Goal: Transaction & Acquisition: Download file/media

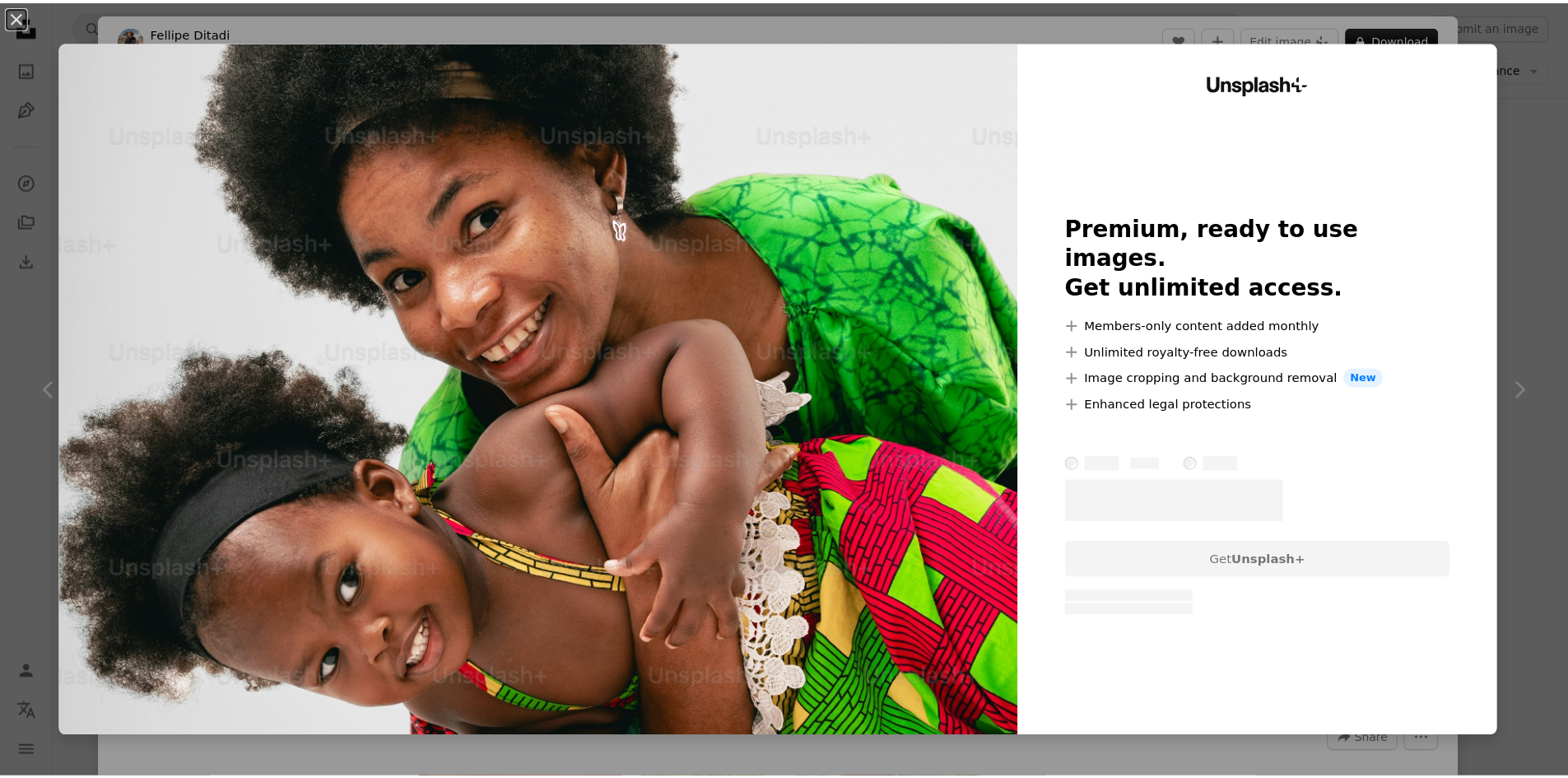
scroll to position [4355, 0]
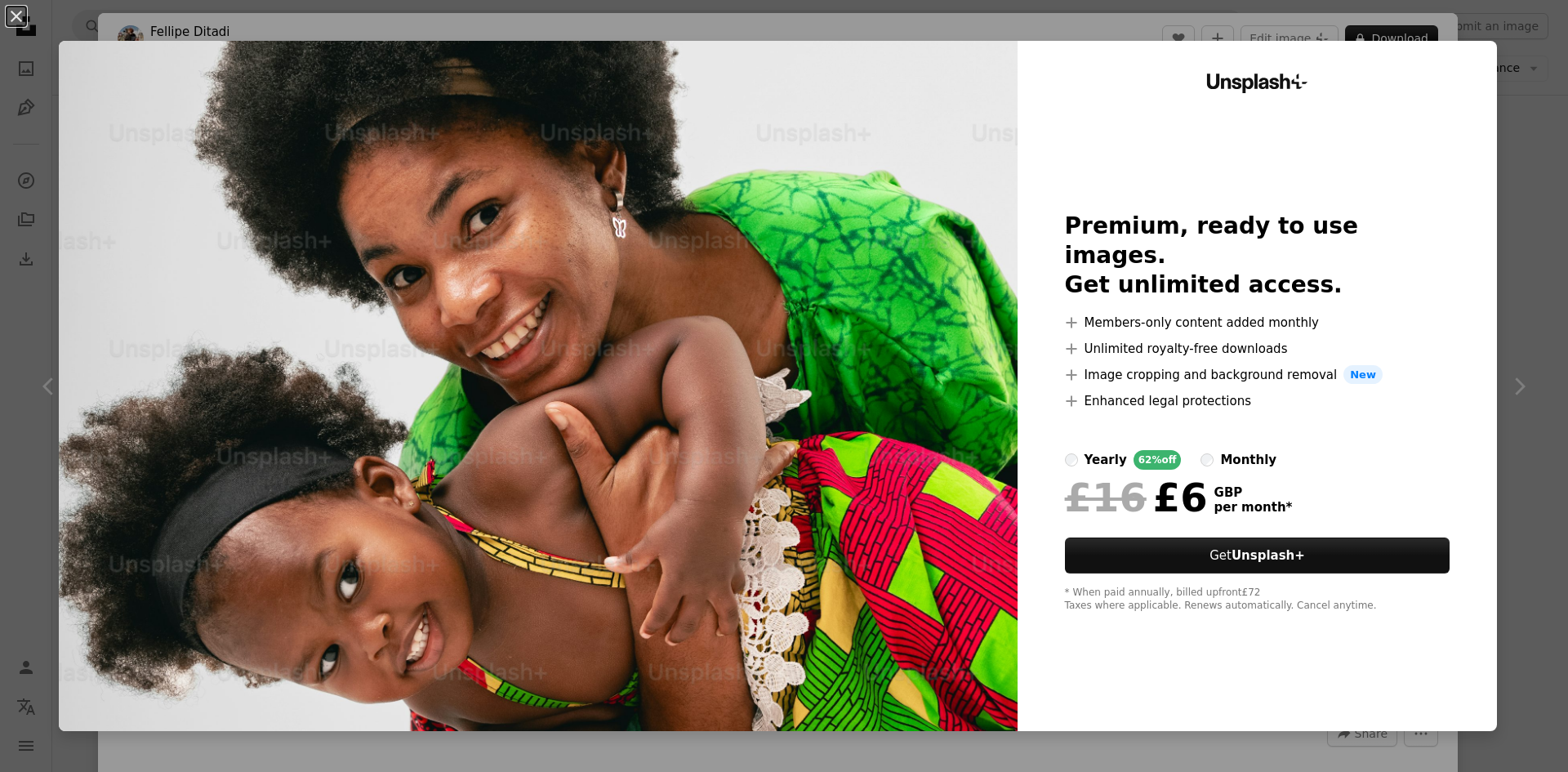
click at [1519, 324] on div "An X shape Unsplash+ Premium, ready to use images. Get unlimited access. A plus…" at bounding box center [784, 386] width 1568 height 772
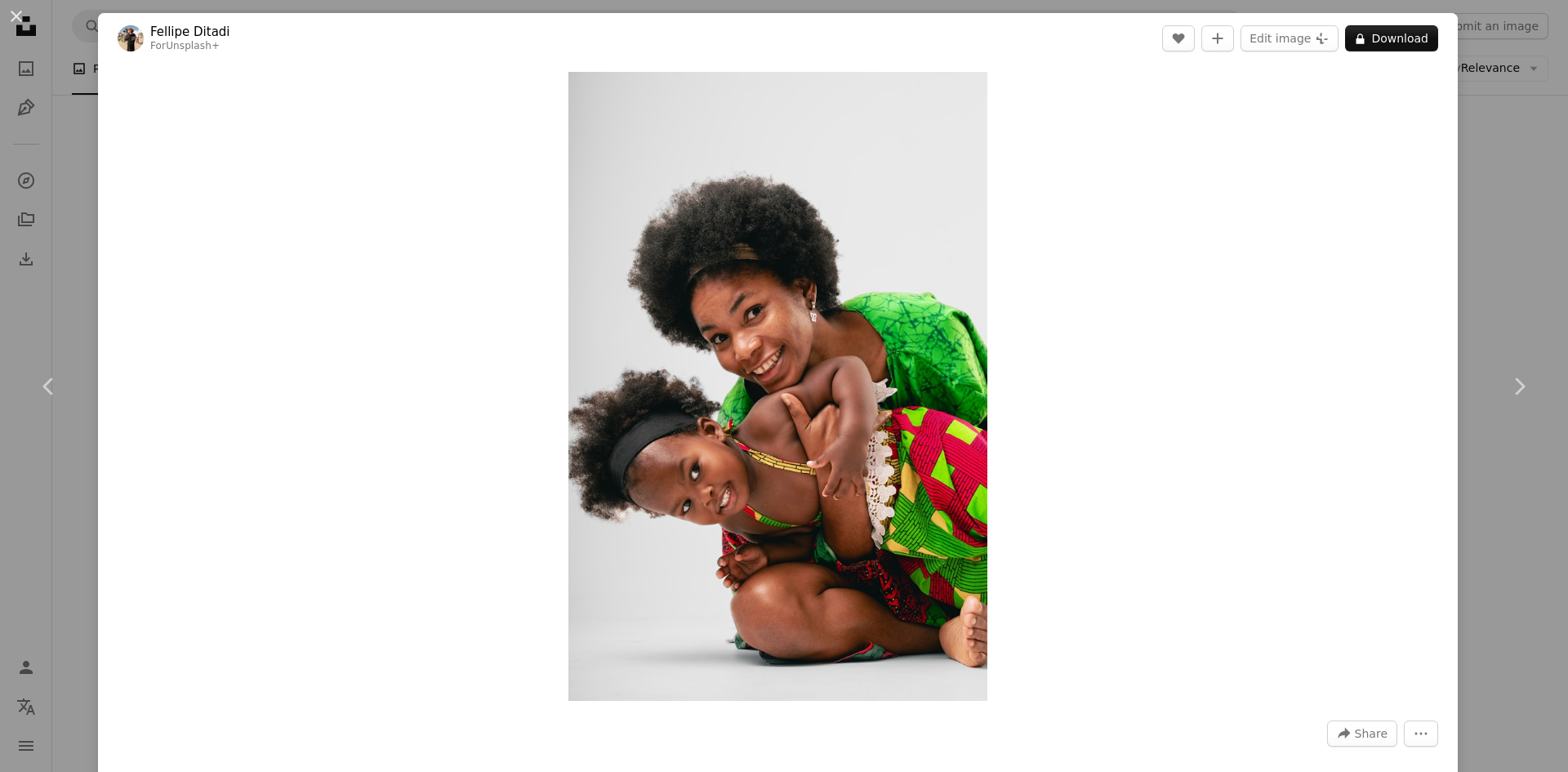
click at [1488, 115] on div "An X shape Chevron left Chevron right [PERSON_NAME] For Unsplash+ A heart A plu…" at bounding box center [784, 386] width 1568 height 772
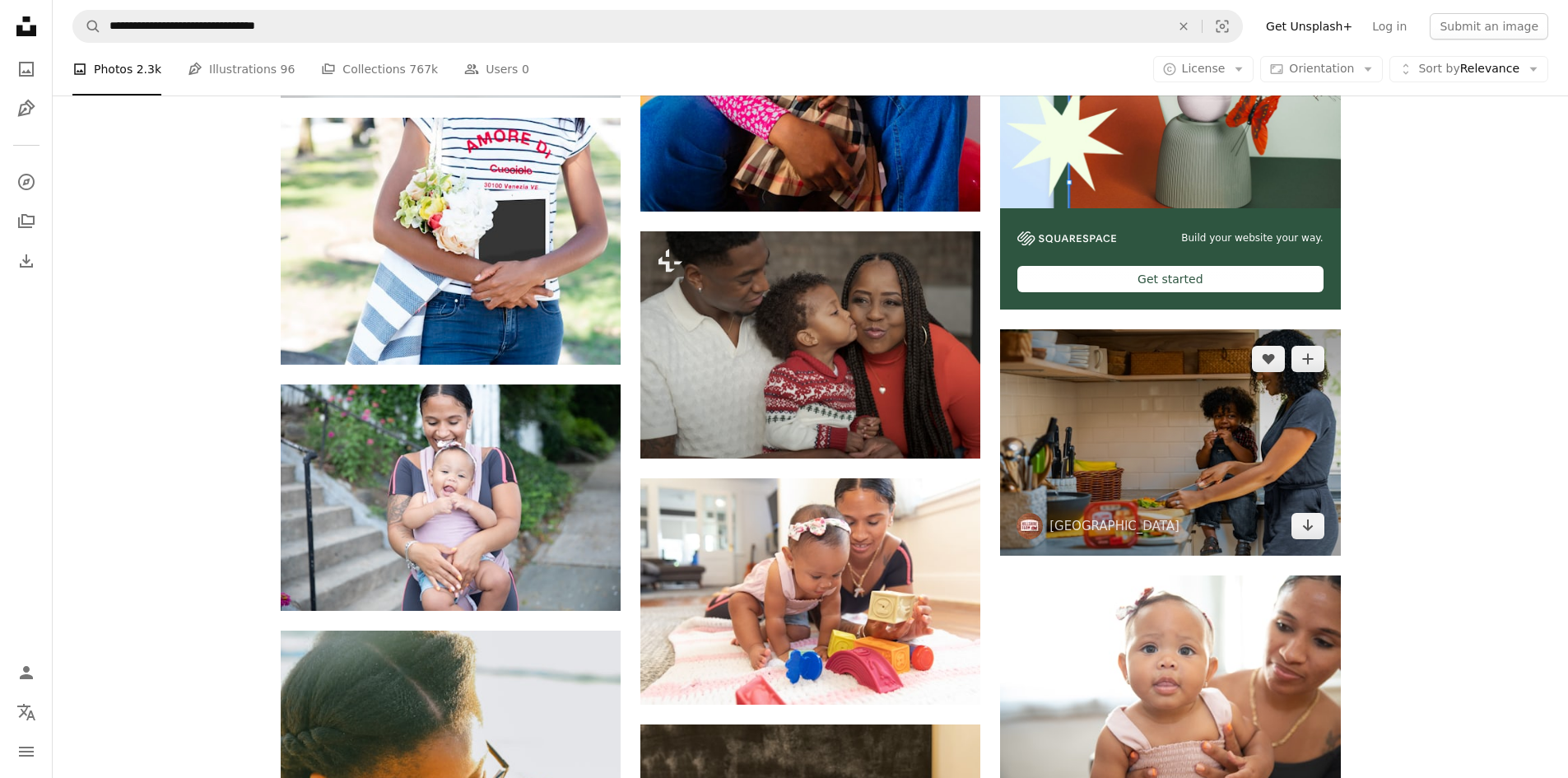
scroll to position [7236, 0]
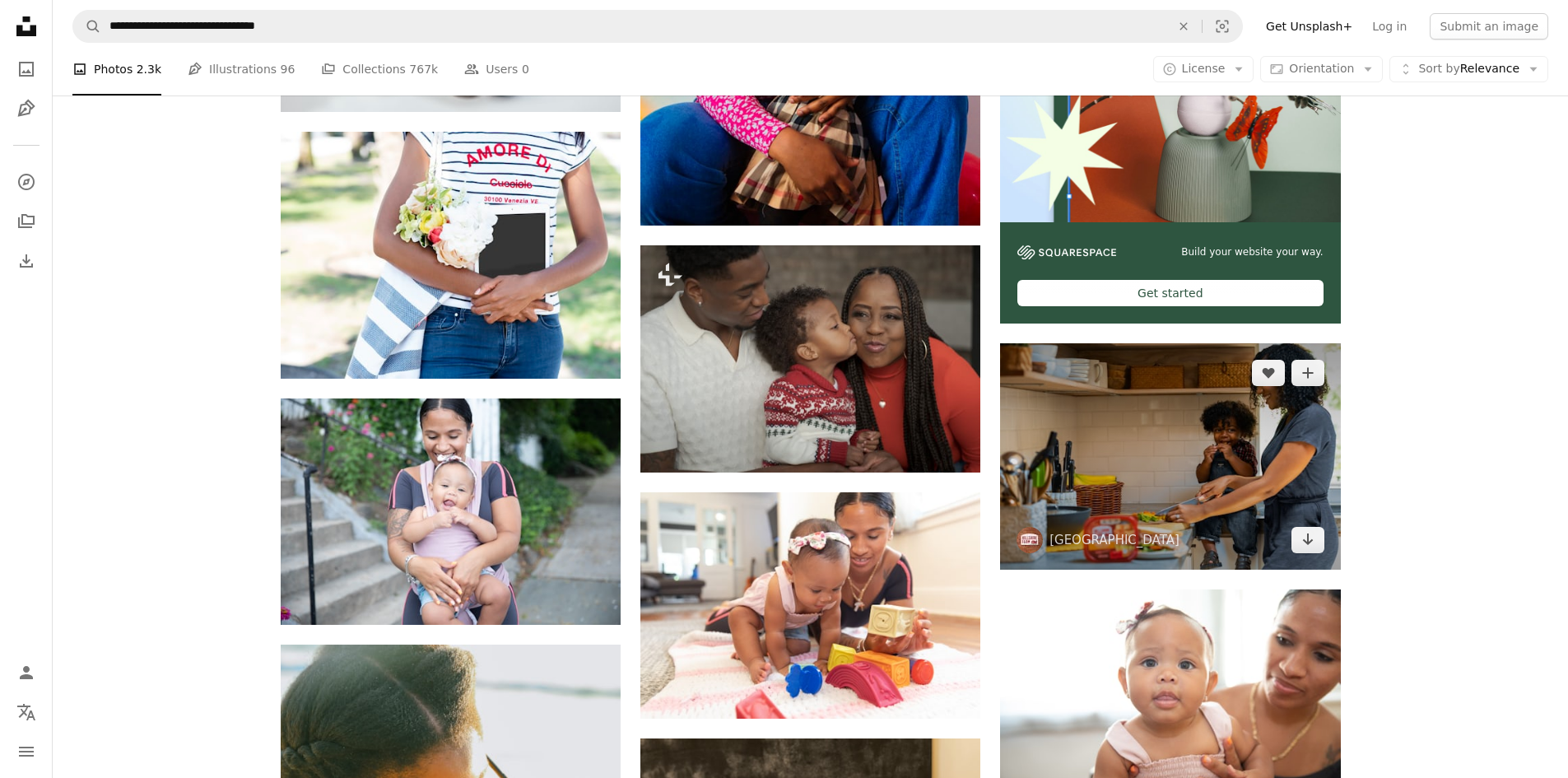
click at [1176, 461] on img at bounding box center [1170, 456] width 340 height 227
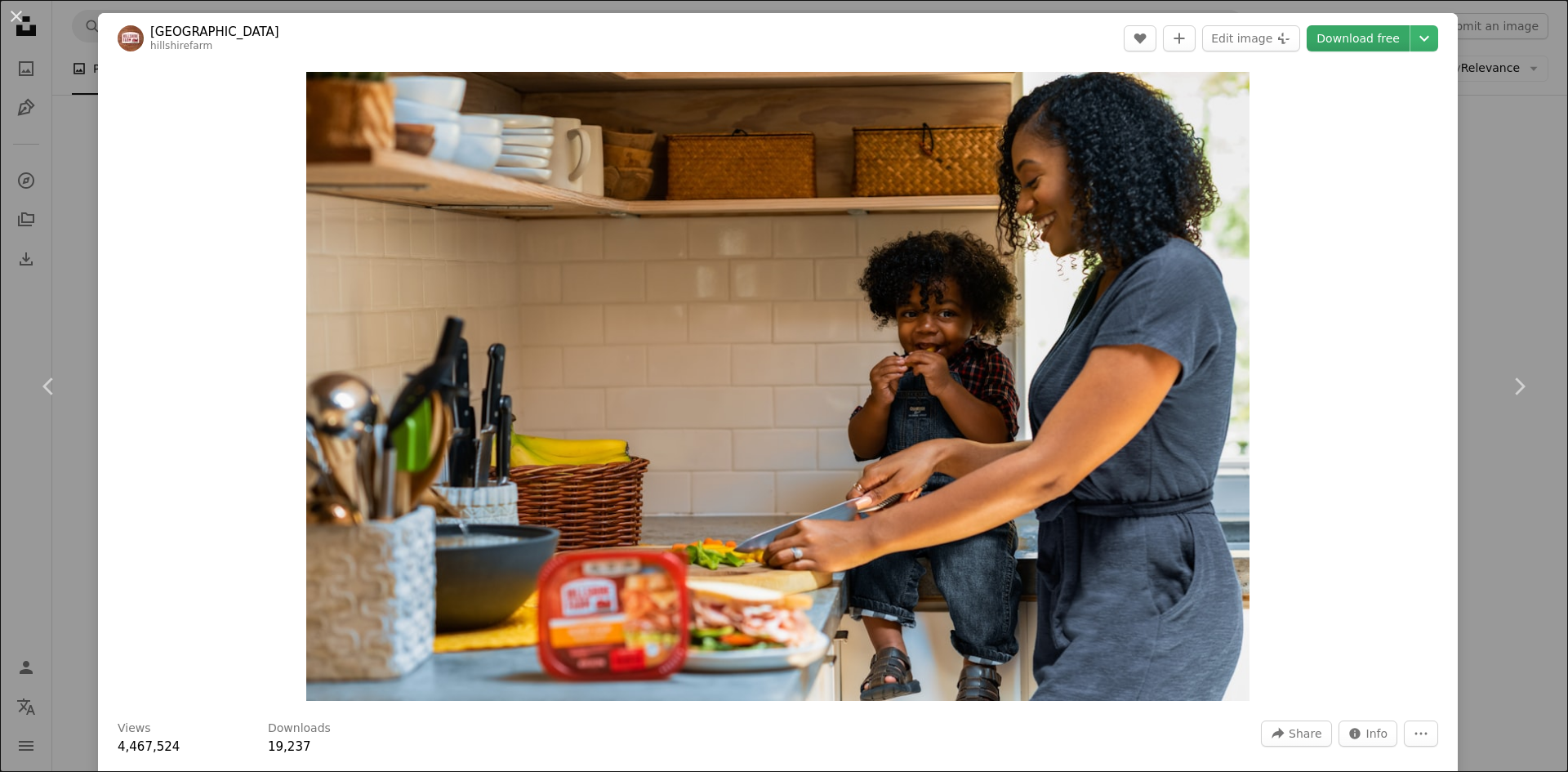
click at [1335, 40] on link "Download free" at bounding box center [1358, 38] width 103 height 26
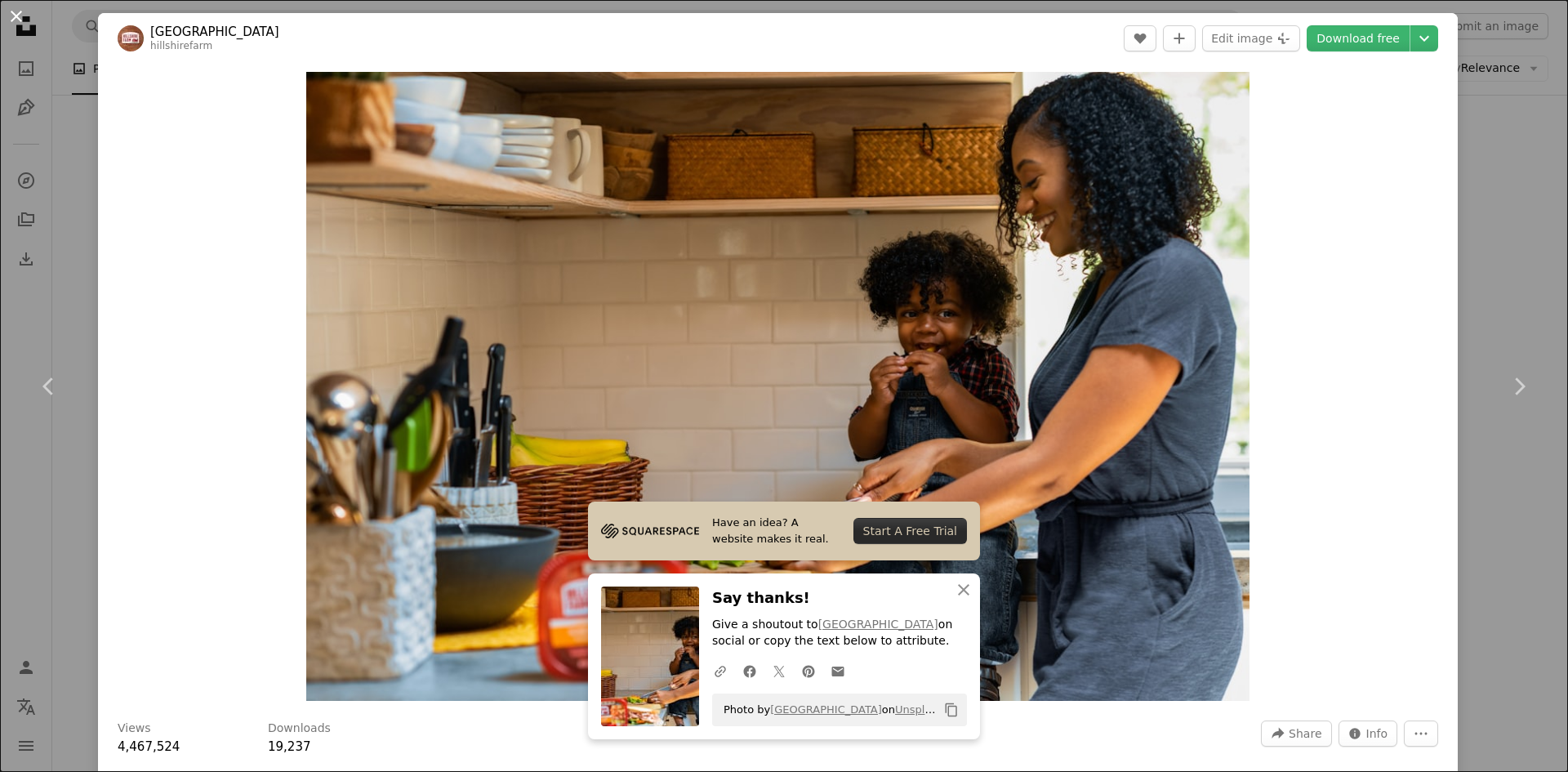
click at [22, 16] on button "An X shape" at bounding box center [16, 16] width 20 height 20
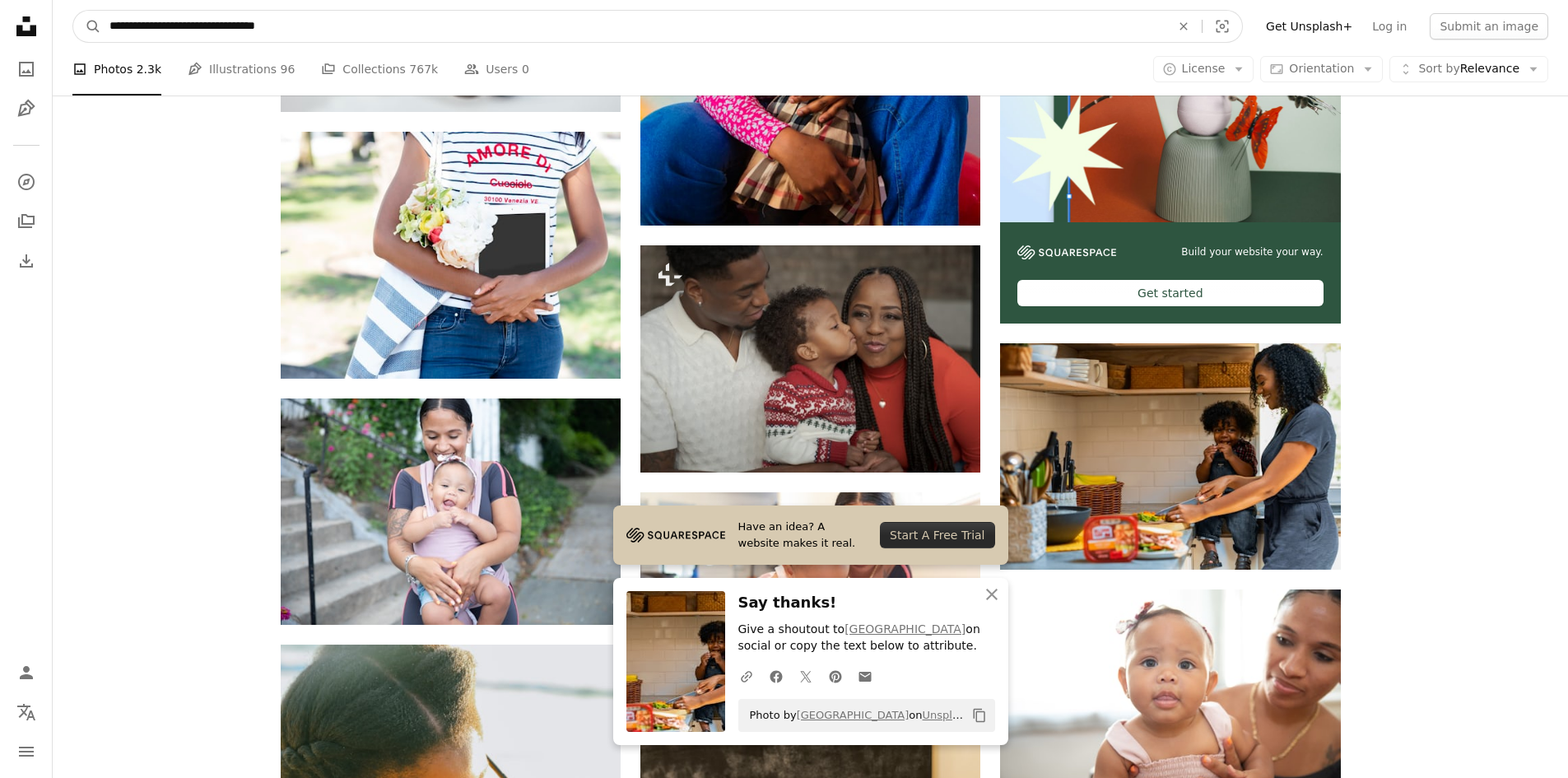
drag, startPoint x: 201, startPoint y: 24, endPoint x: 61, endPoint y: 17, distance: 140.2
click at [61, 17] on nav "**********" at bounding box center [811, 26] width 1516 height 53
paste input "*******"
type input "**********"
click at [73, 10] on button "A magnifying glass" at bounding box center [87, 26] width 28 height 31
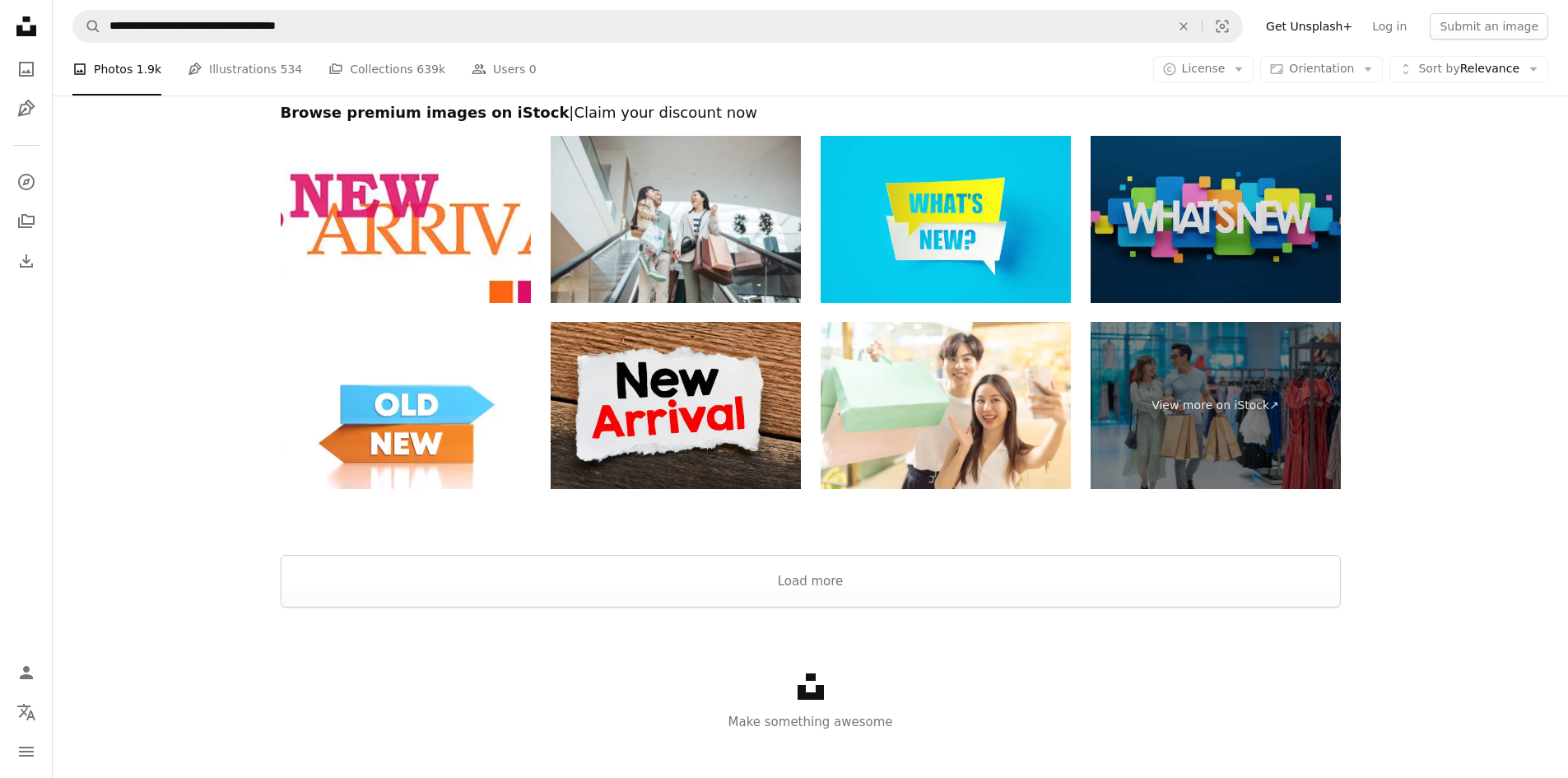
scroll to position [3426, 0]
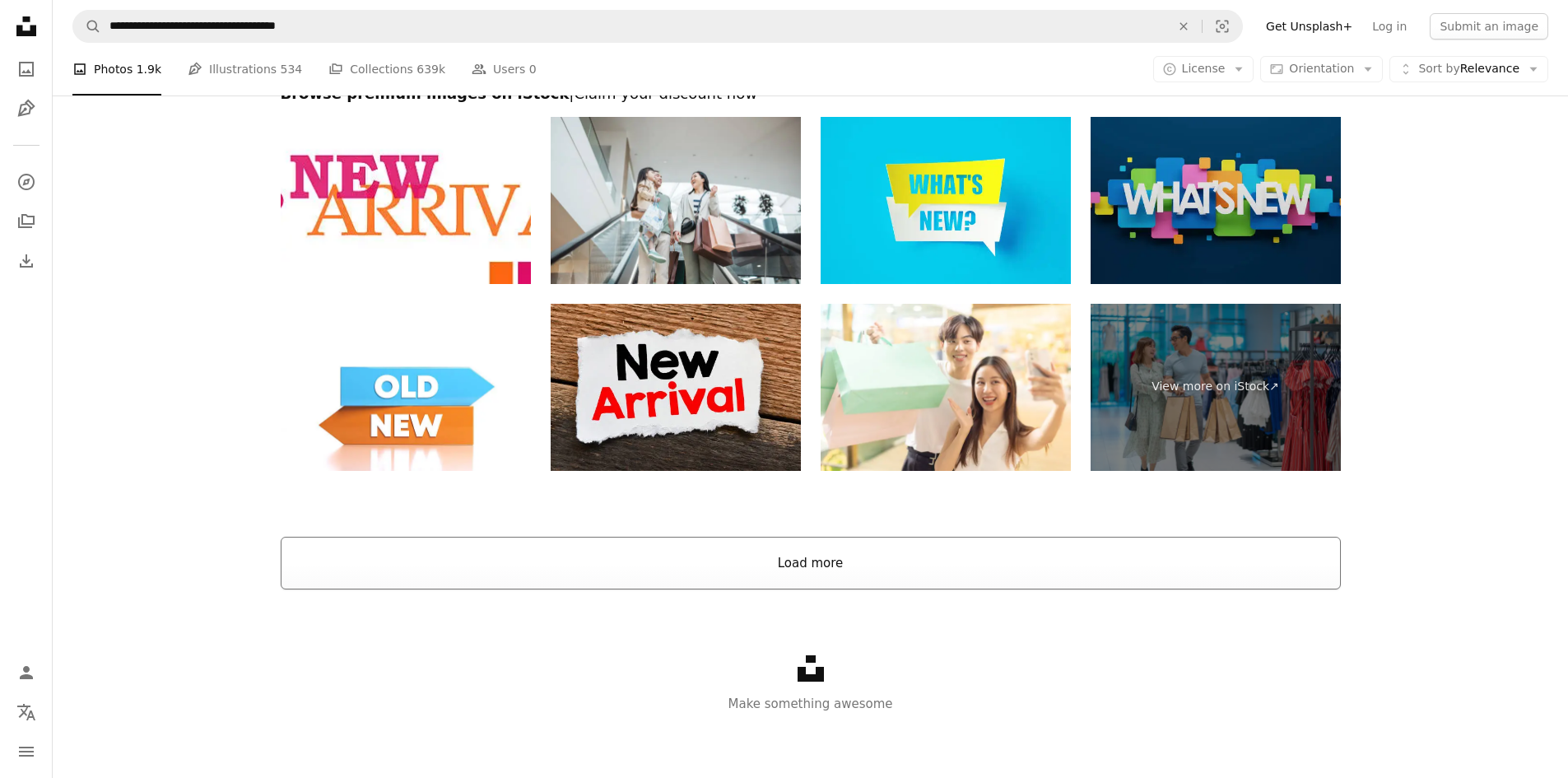
click at [817, 558] on button "Load more" at bounding box center [810, 563] width 1060 height 53
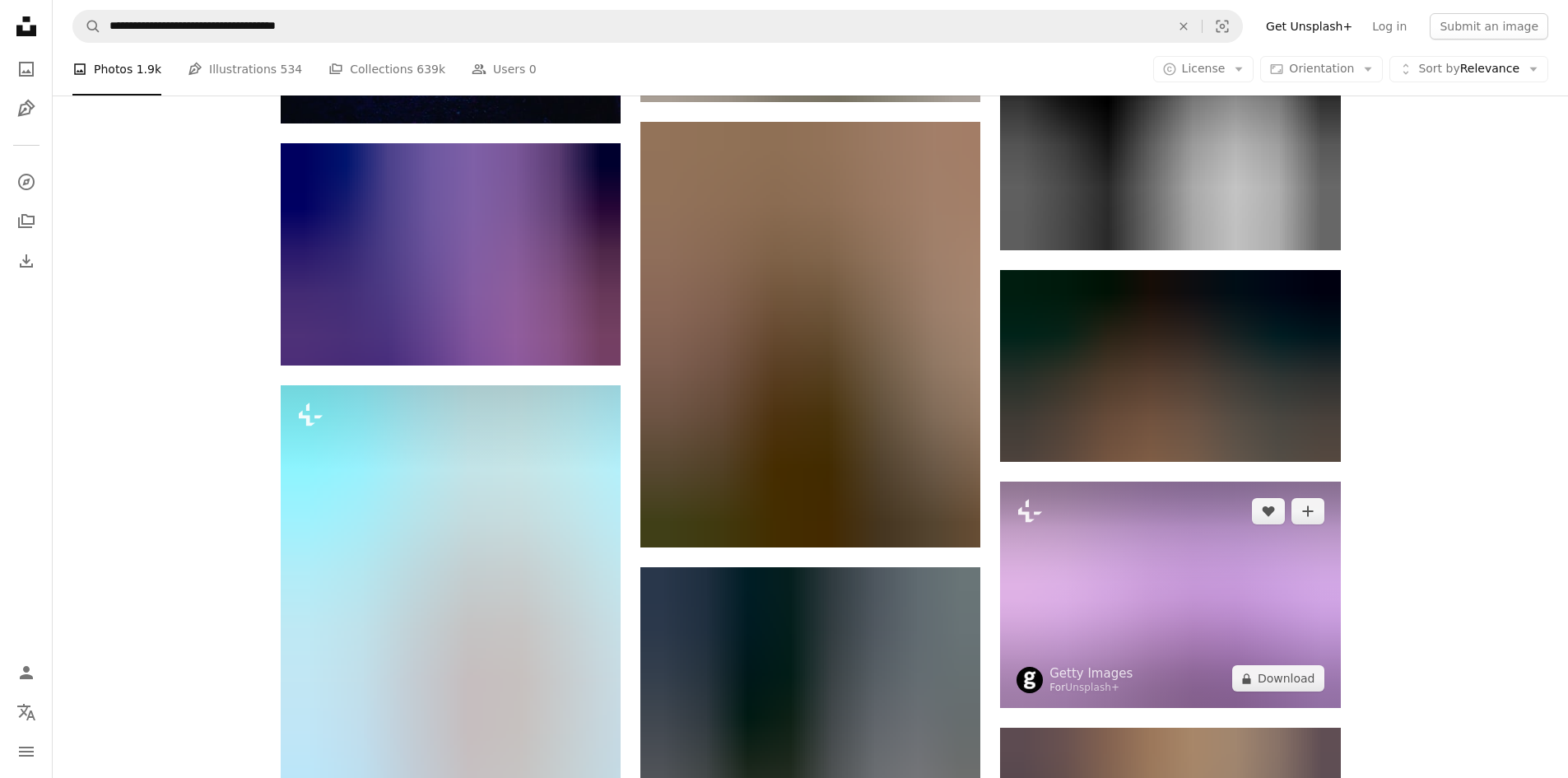
scroll to position [17998, 0]
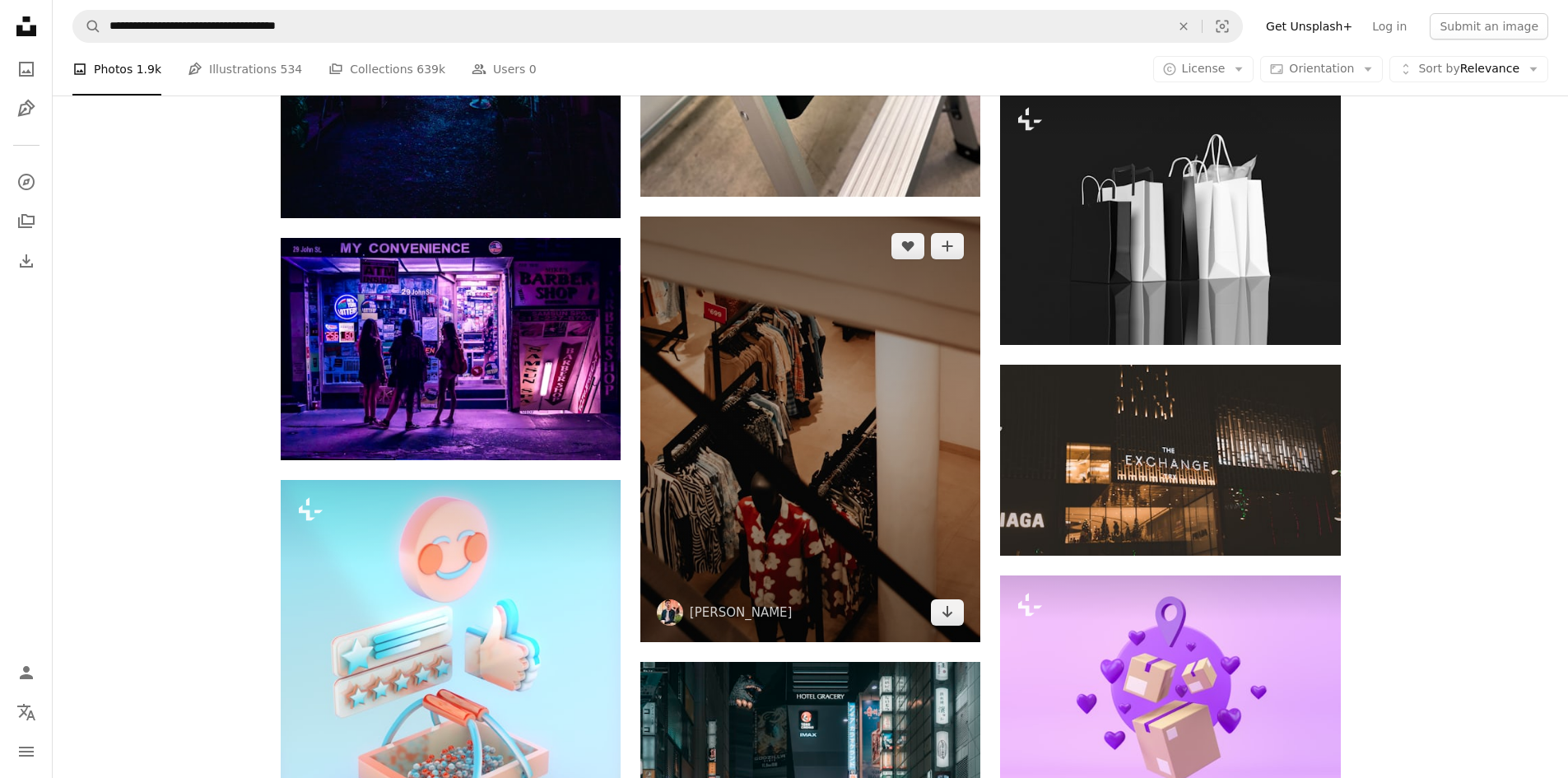
click at [906, 406] on img at bounding box center [811, 429] width 340 height 425
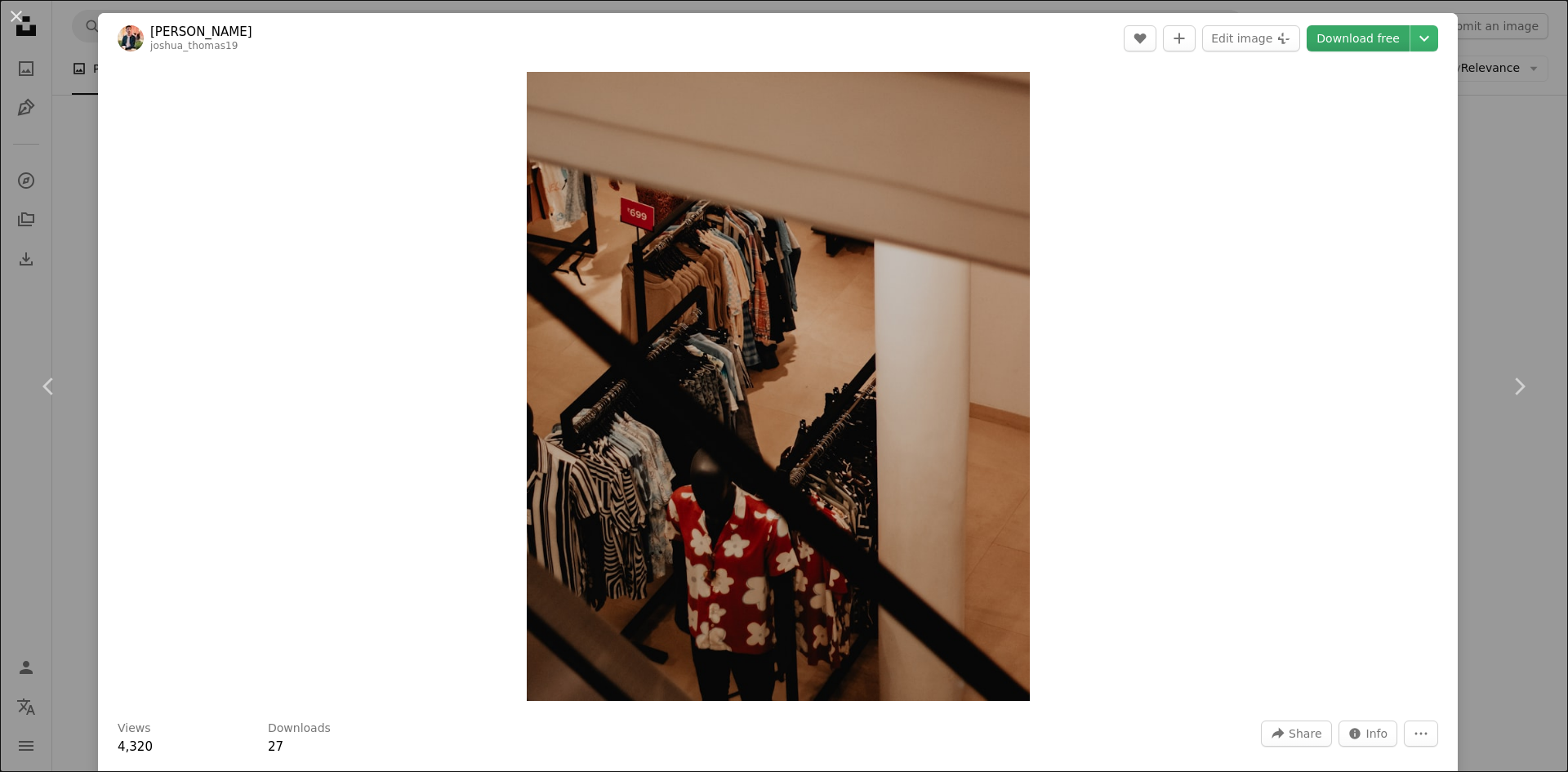
click at [1330, 46] on link "Download free" at bounding box center [1358, 38] width 103 height 26
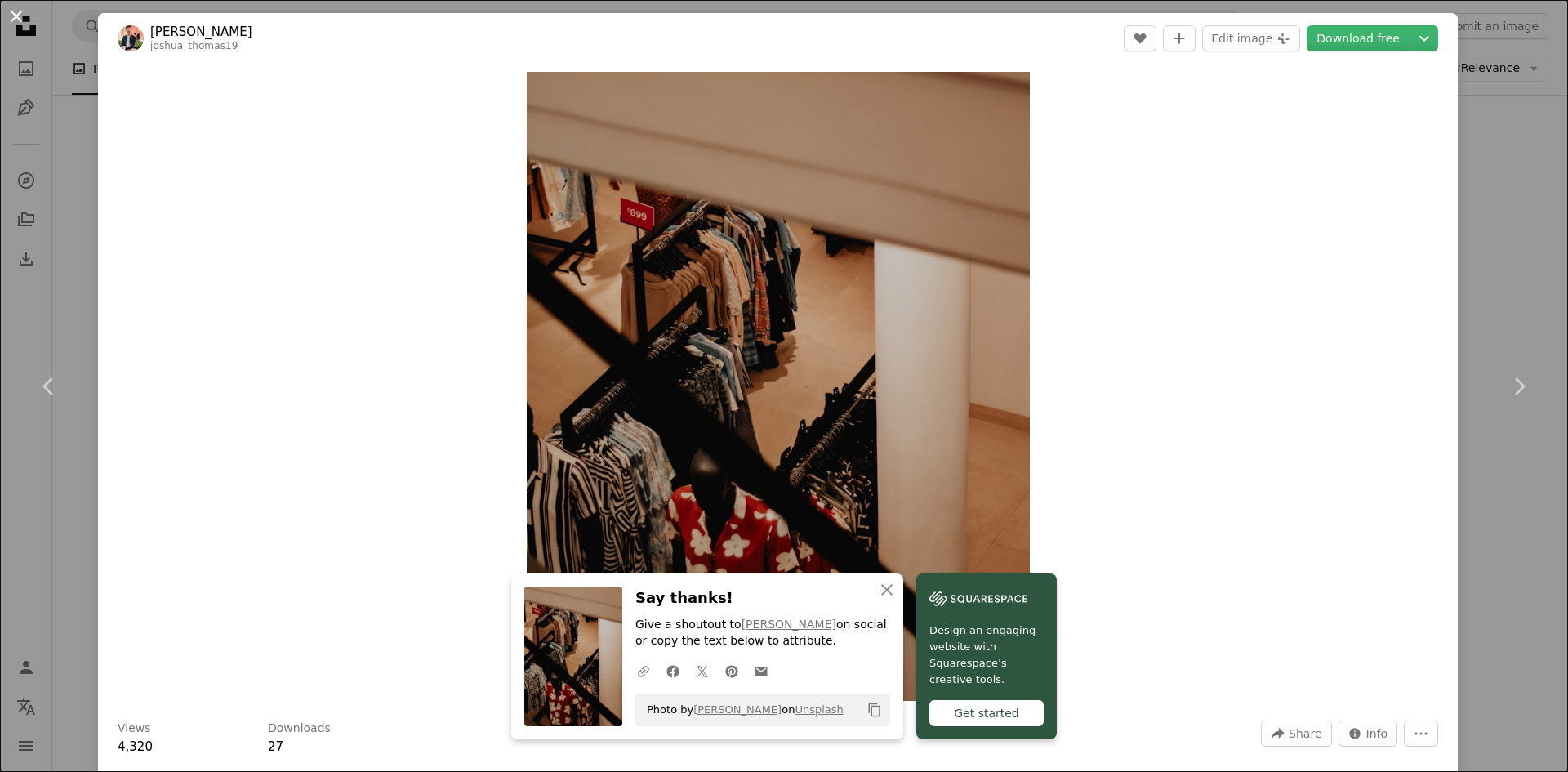
click at [19, 14] on button "An X shape" at bounding box center [16, 16] width 20 height 20
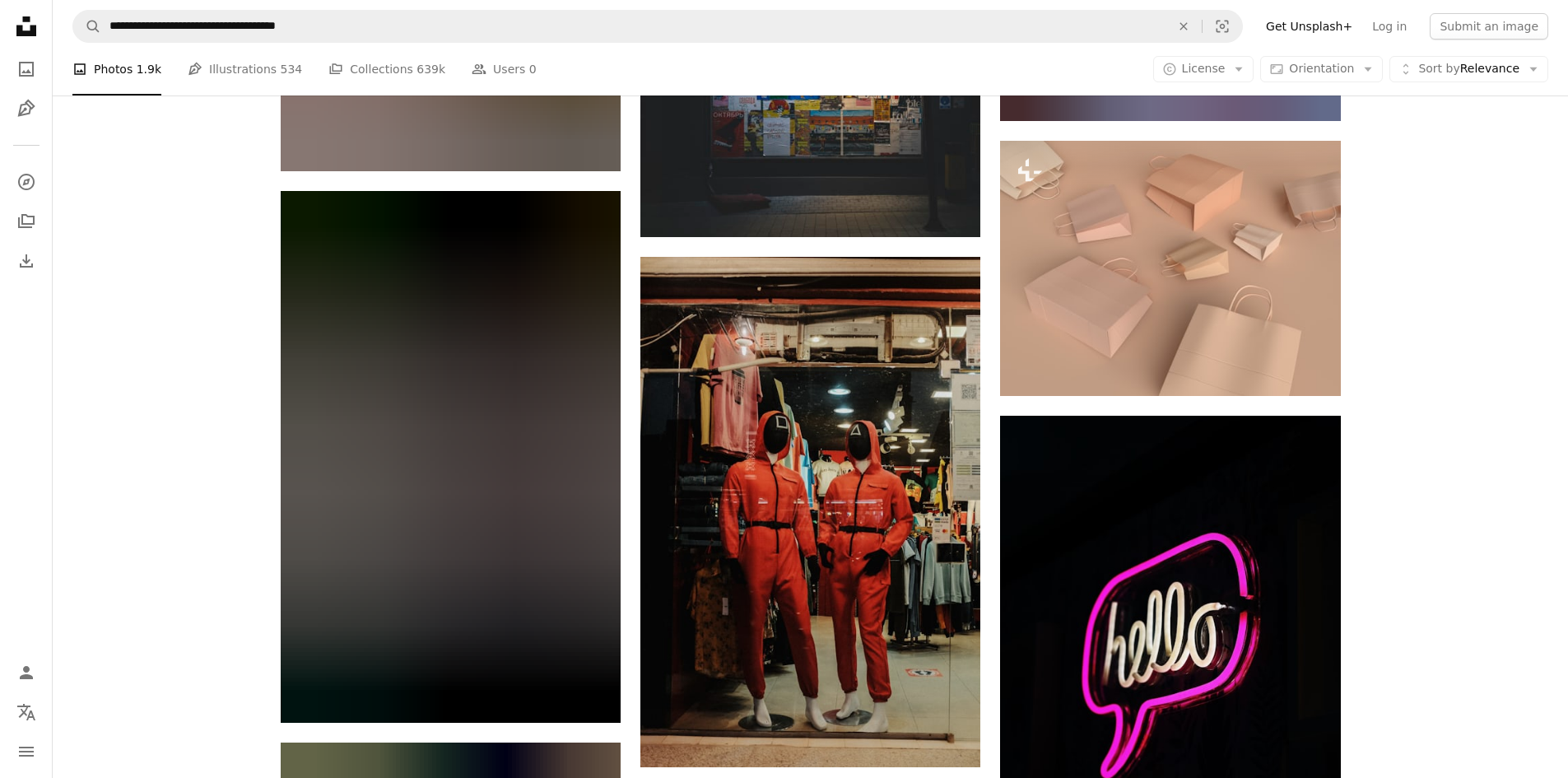
scroll to position [28371, 0]
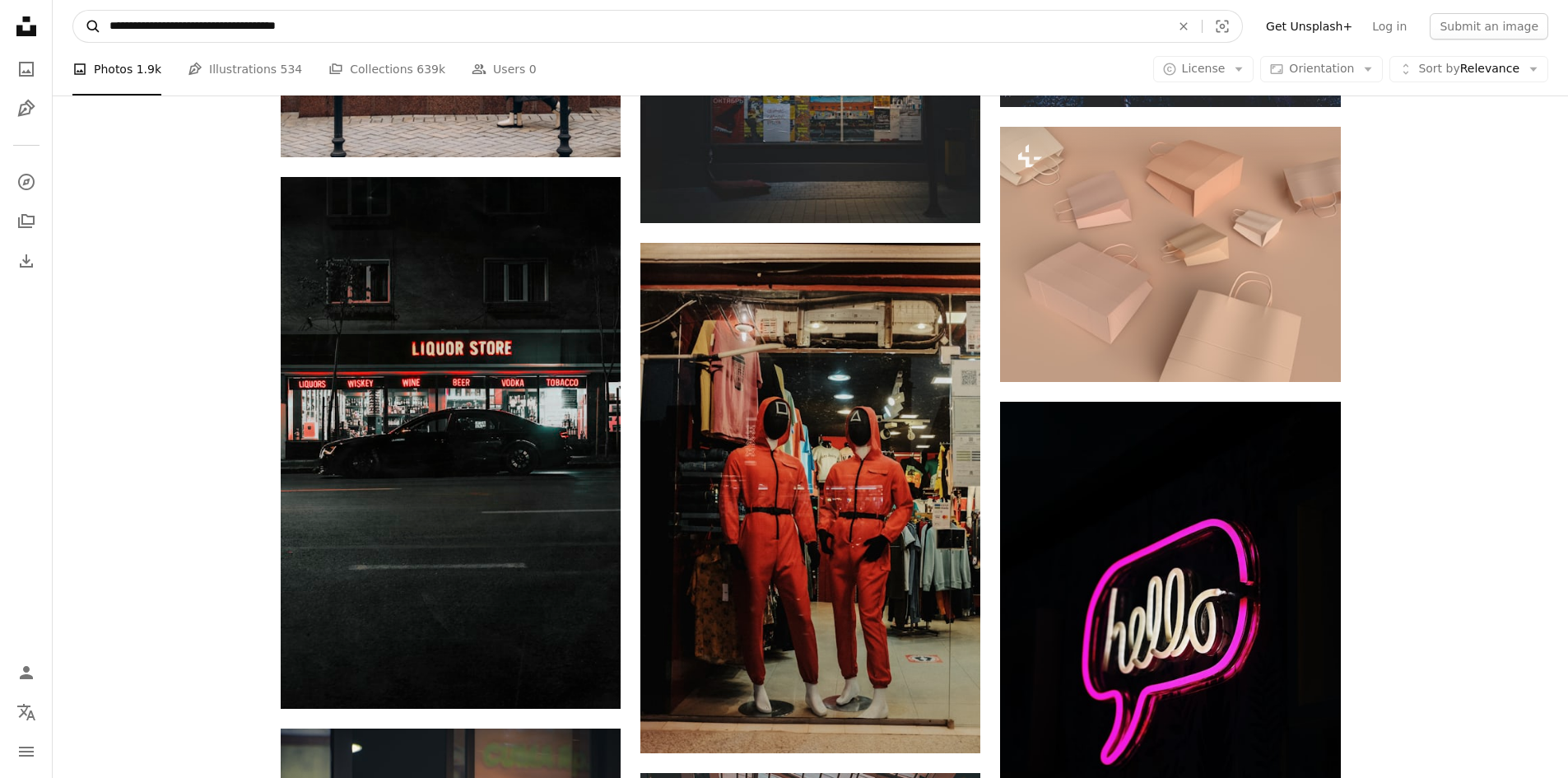
drag, startPoint x: 232, startPoint y: 26, endPoint x: 84, endPoint y: 19, distance: 148.2
click at [84, 19] on form "**********" at bounding box center [657, 26] width 1170 height 33
paste input "********"
type input "**********"
click at [73, 10] on button "A magnifying glass" at bounding box center [87, 26] width 28 height 31
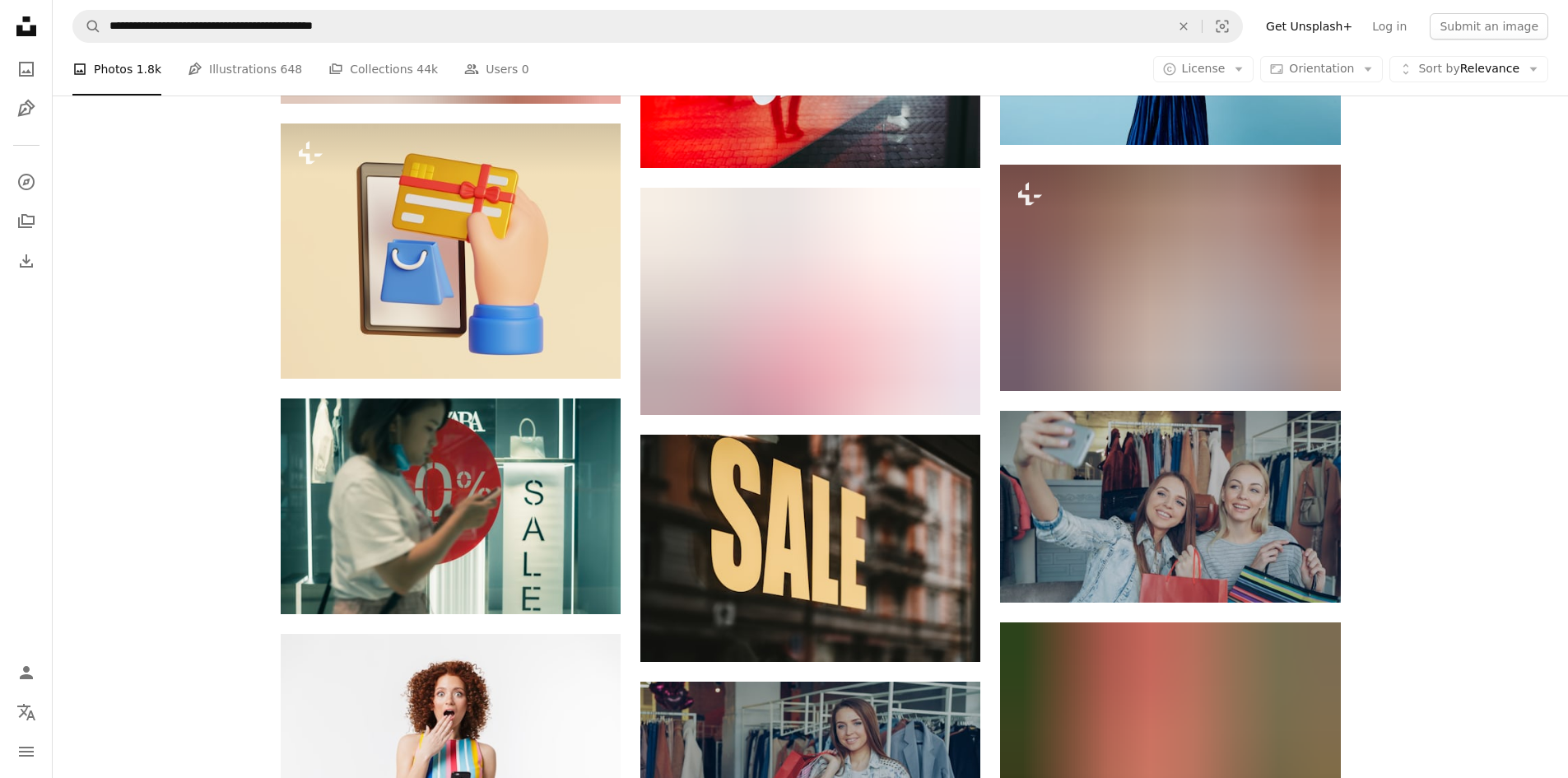
scroll to position [1646, 0]
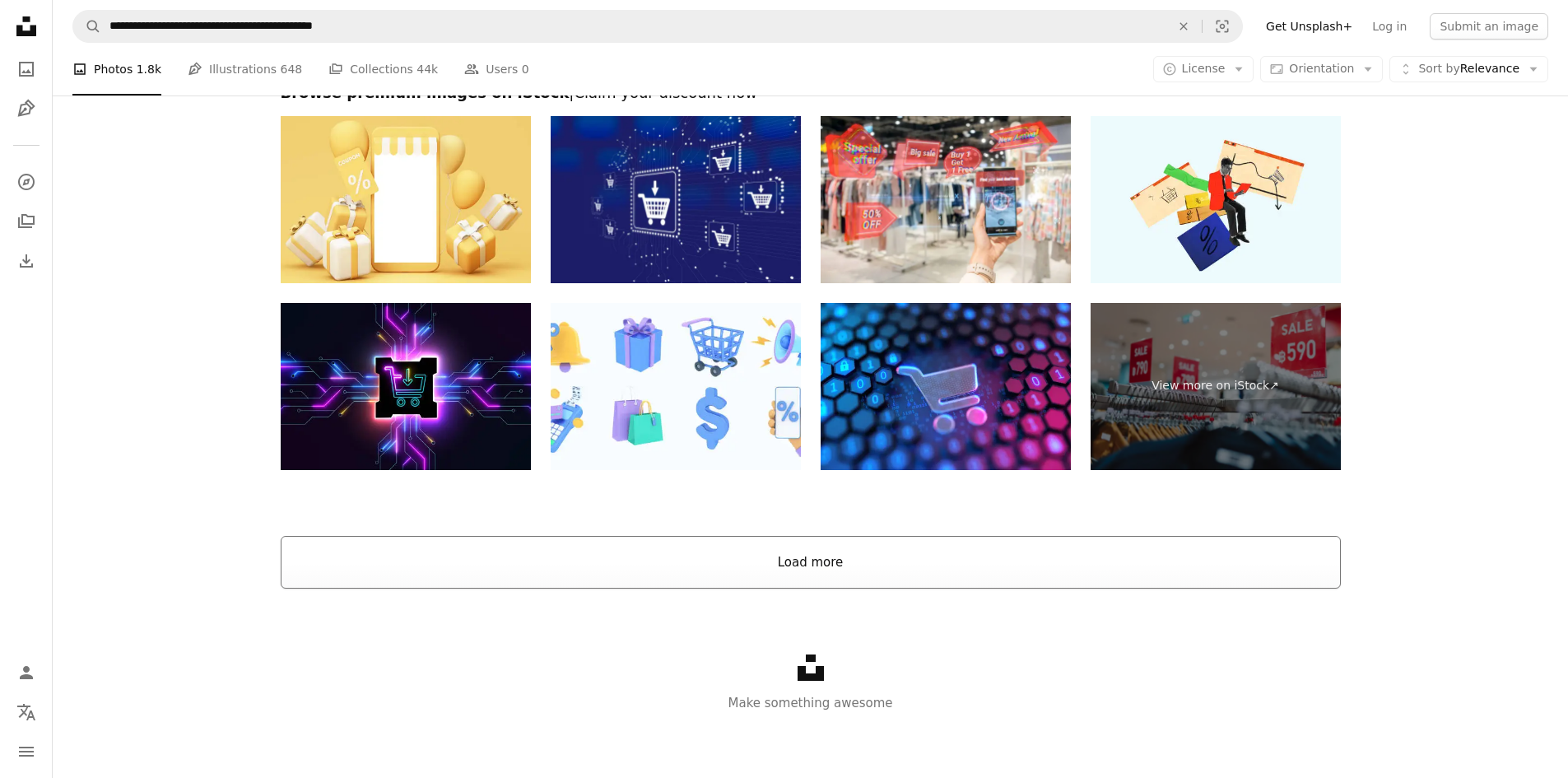
click at [926, 562] on button "Load more" at bounding box center [810, 562] width 1060 height 53
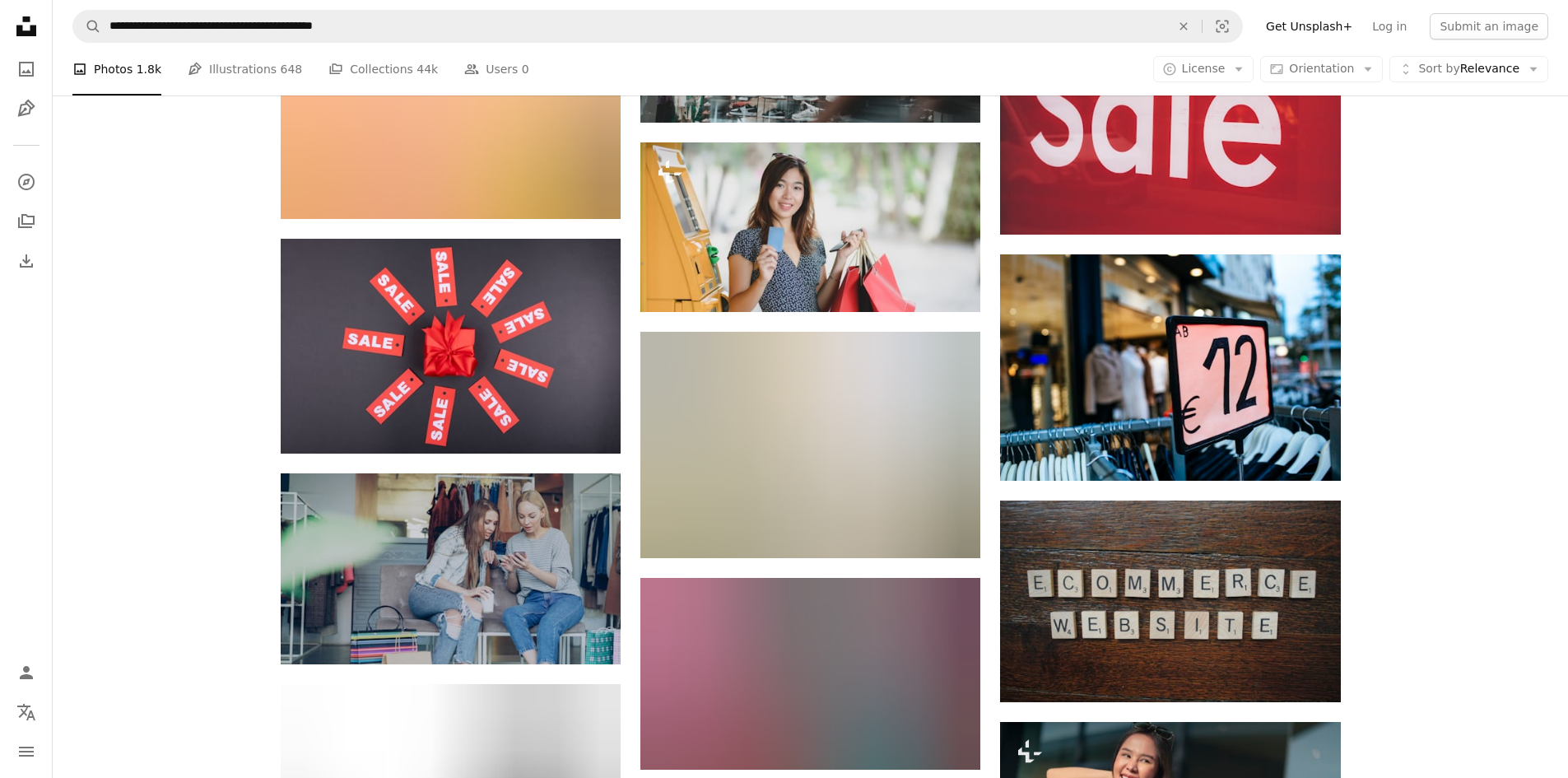
scroll to position [8874, 0]
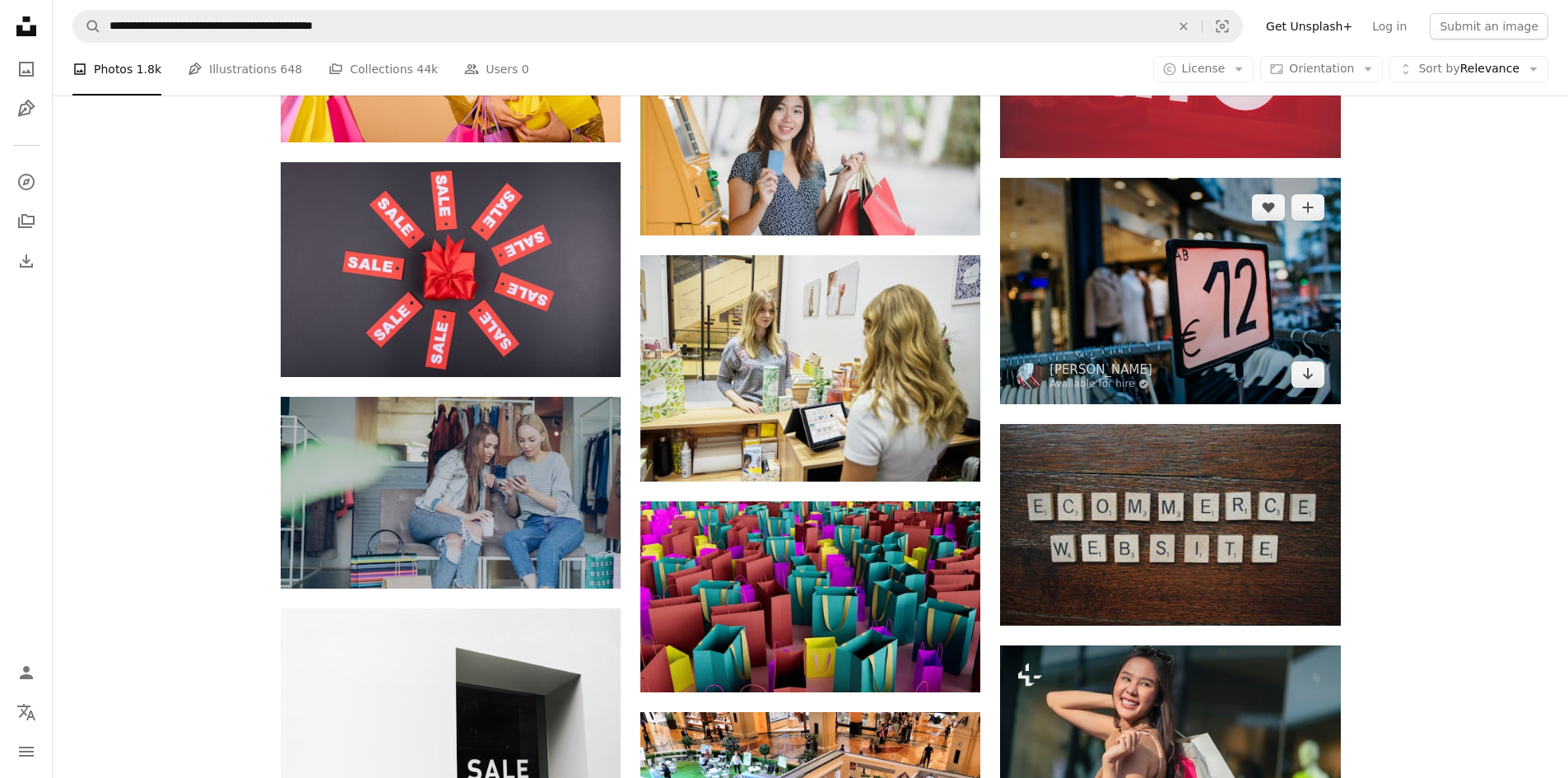
click at [1253, 335] on img at bounding box center [1170, 291] width 340 height 227
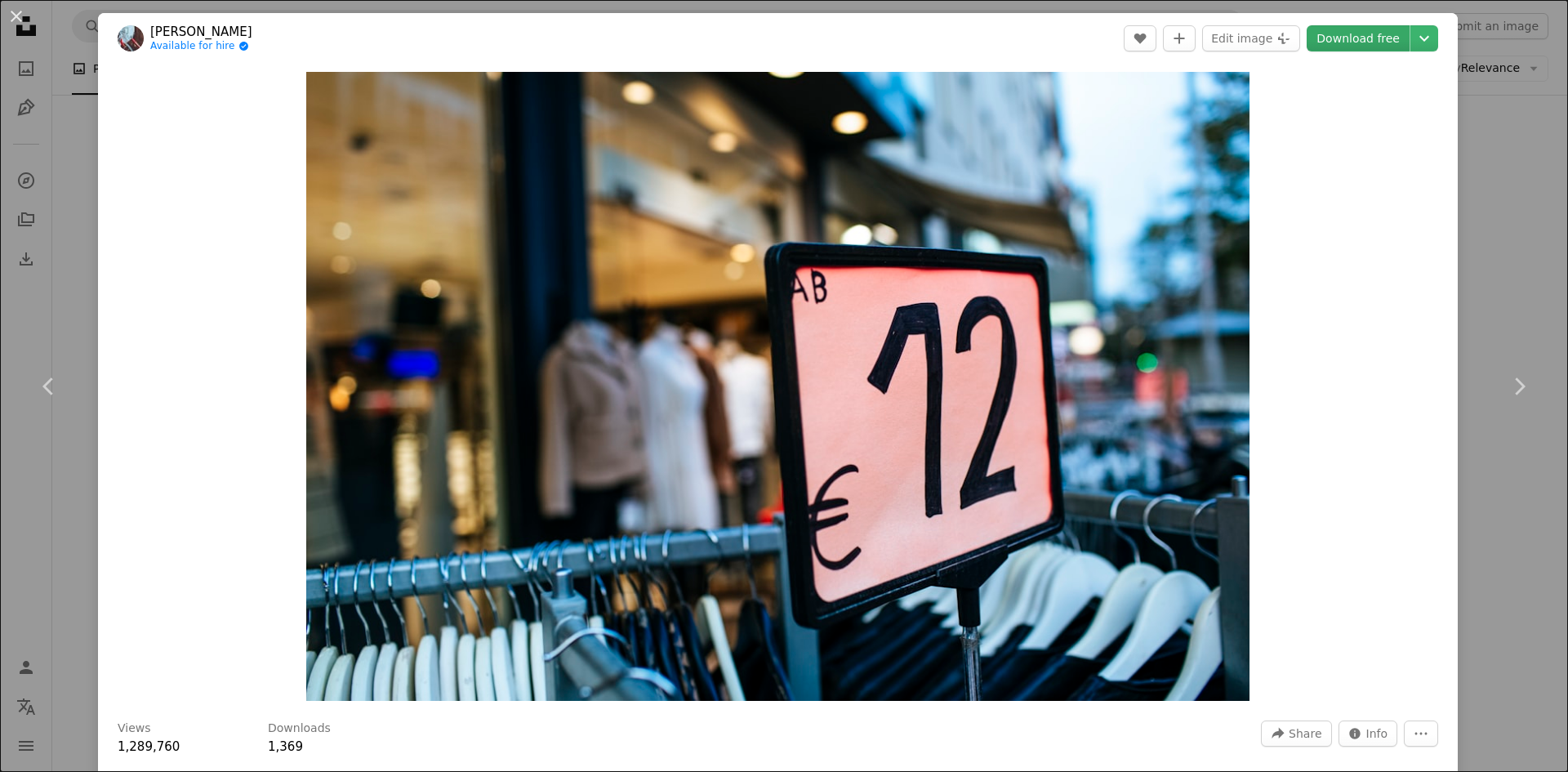
click at [1348, 39] on link "Download free" at bounding box center [1358, 38] width 103 height 26
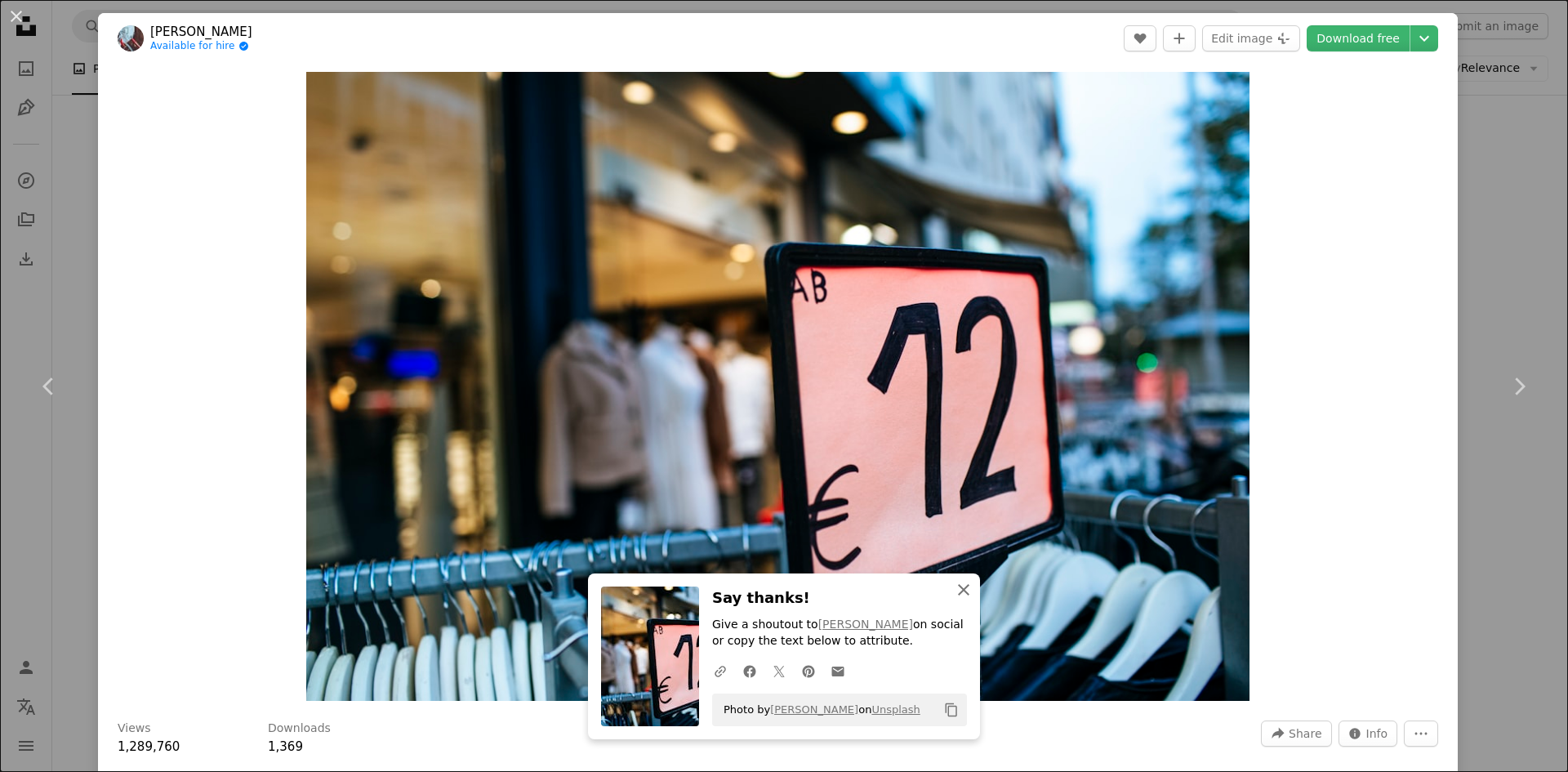
click at [954, 589] on icon "An X shape" at bounding box center [963, 589] width 20 height 20
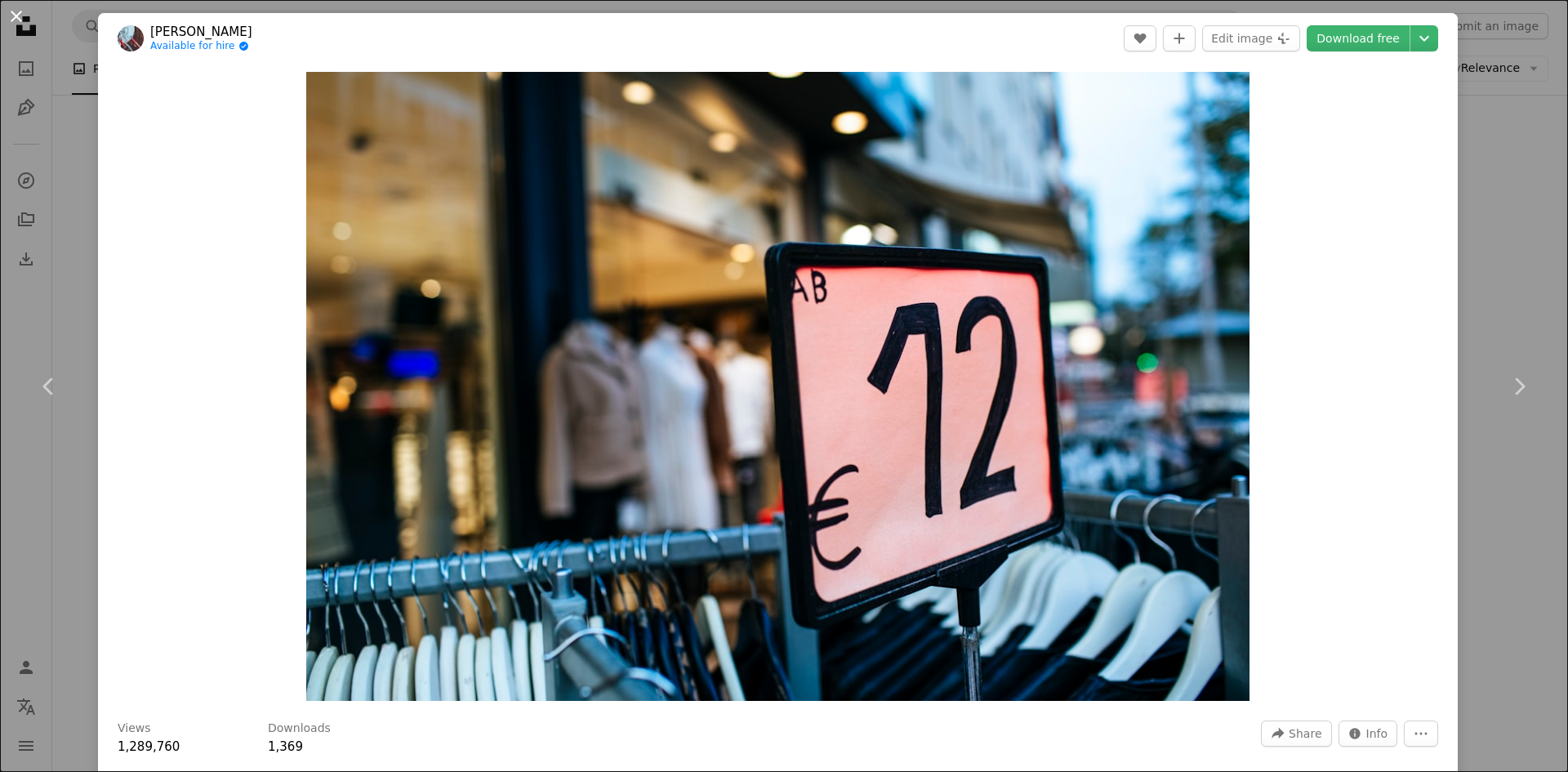
click at [12, 14] on button "An X shape" at bounding box center [16, 16] width 20 height 20
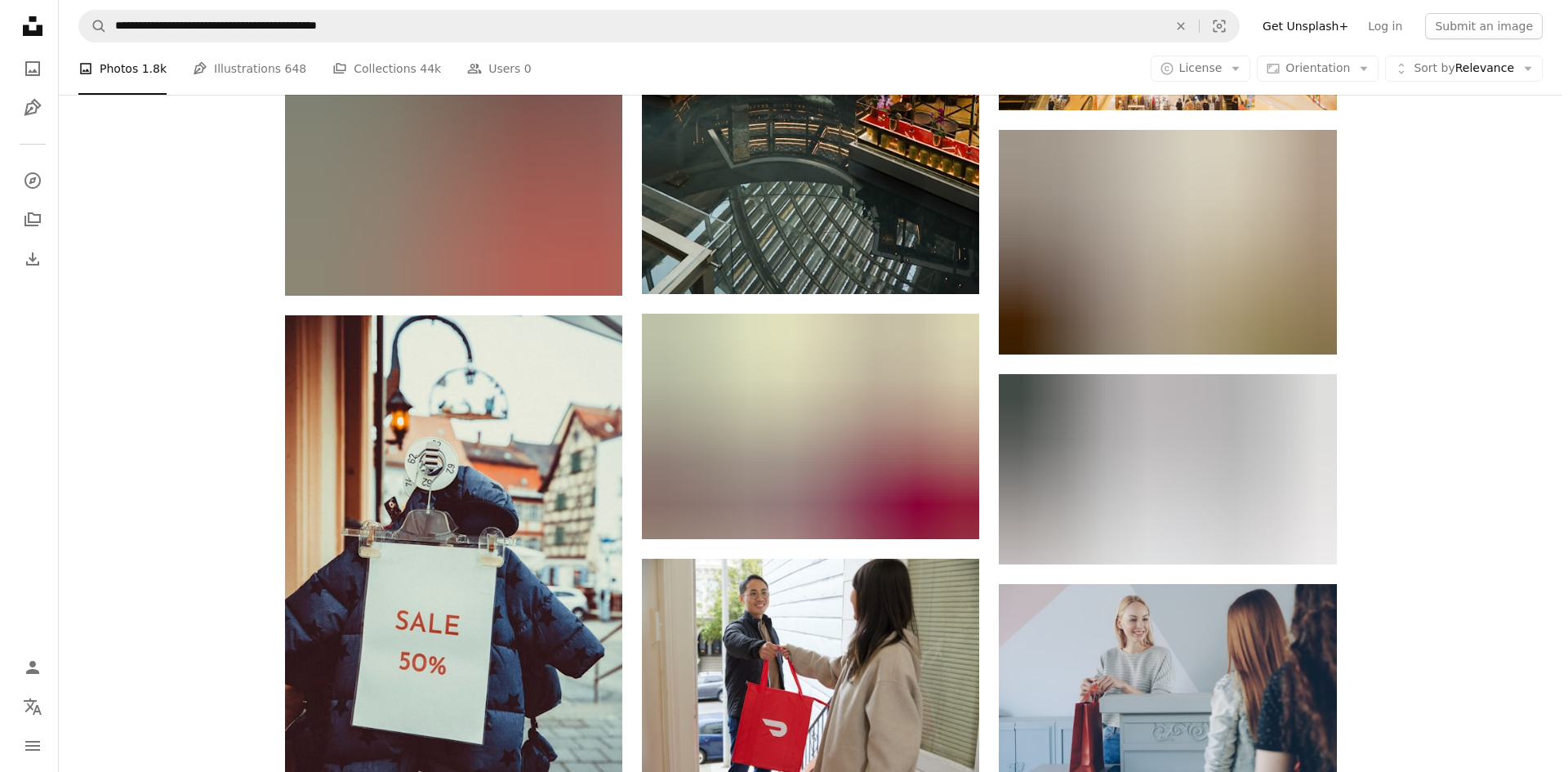
scroll to position [12481, 0]
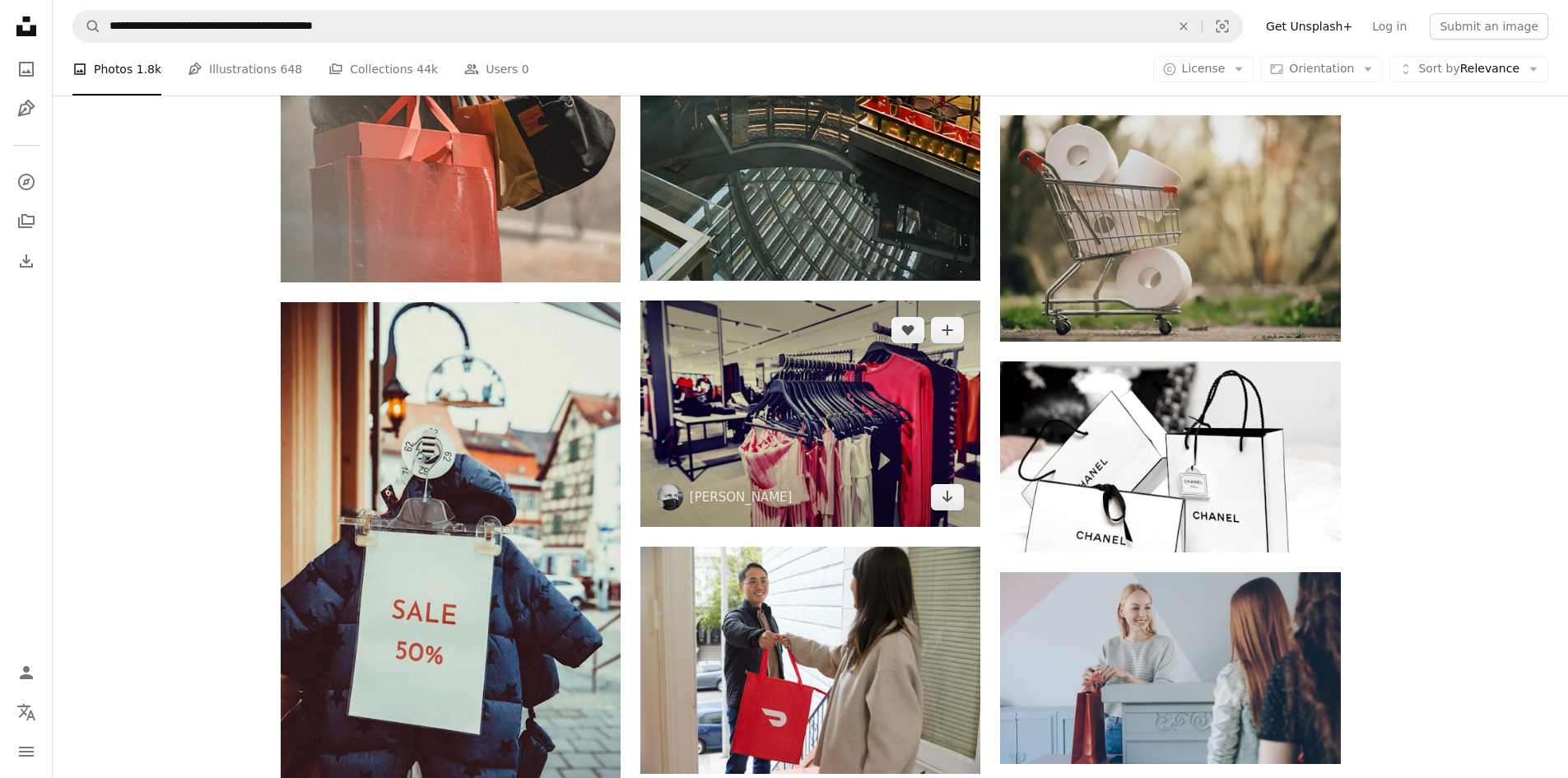
click at [837, 452] on img at bounding box center [811, 413] width 340 height 227
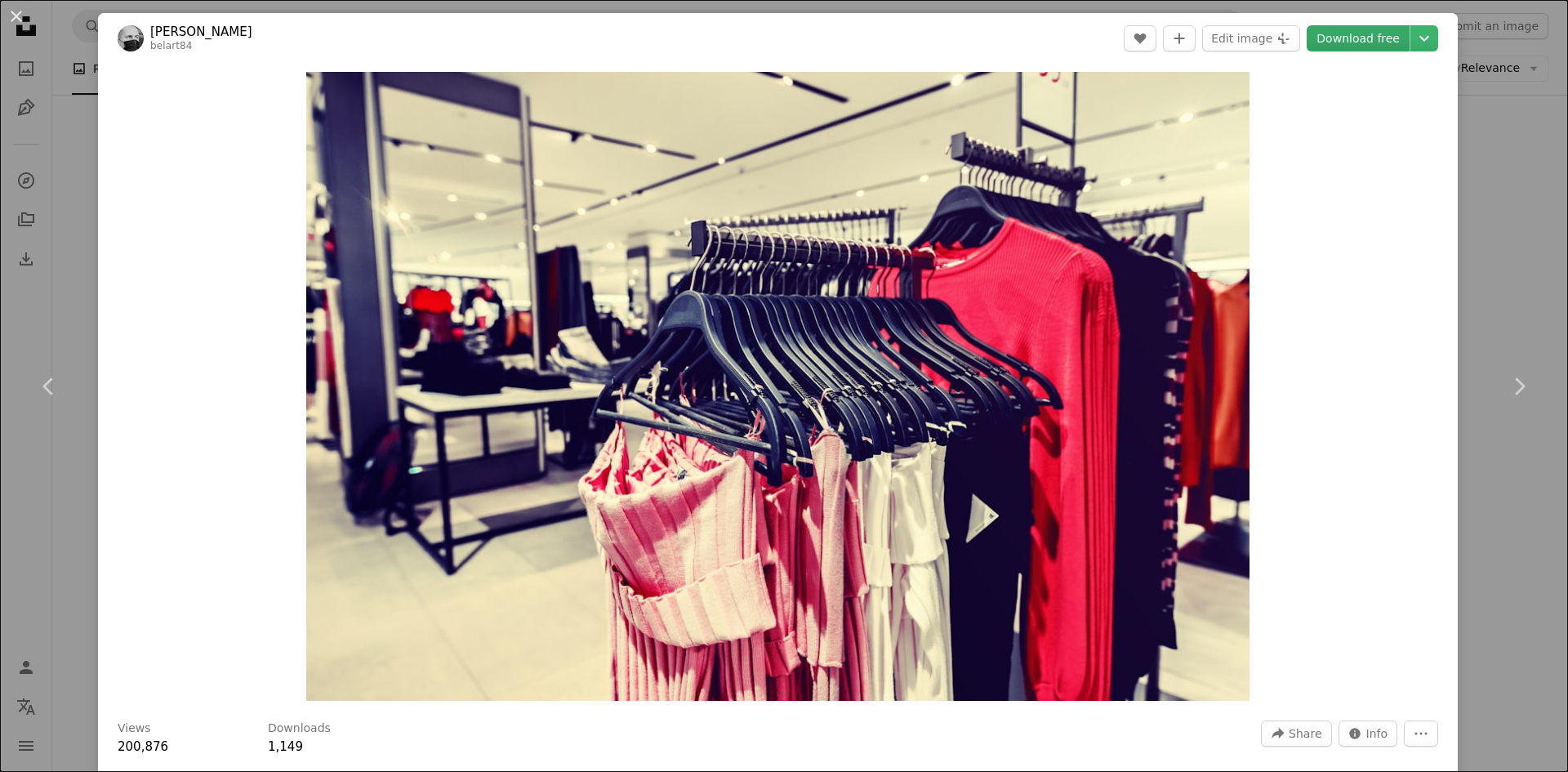
click at [1374, 40] on link "Download free" at bounding box center [1358, 38] width 103 height 26
